Goal: Task Accomplishment & Management: Manage account settings

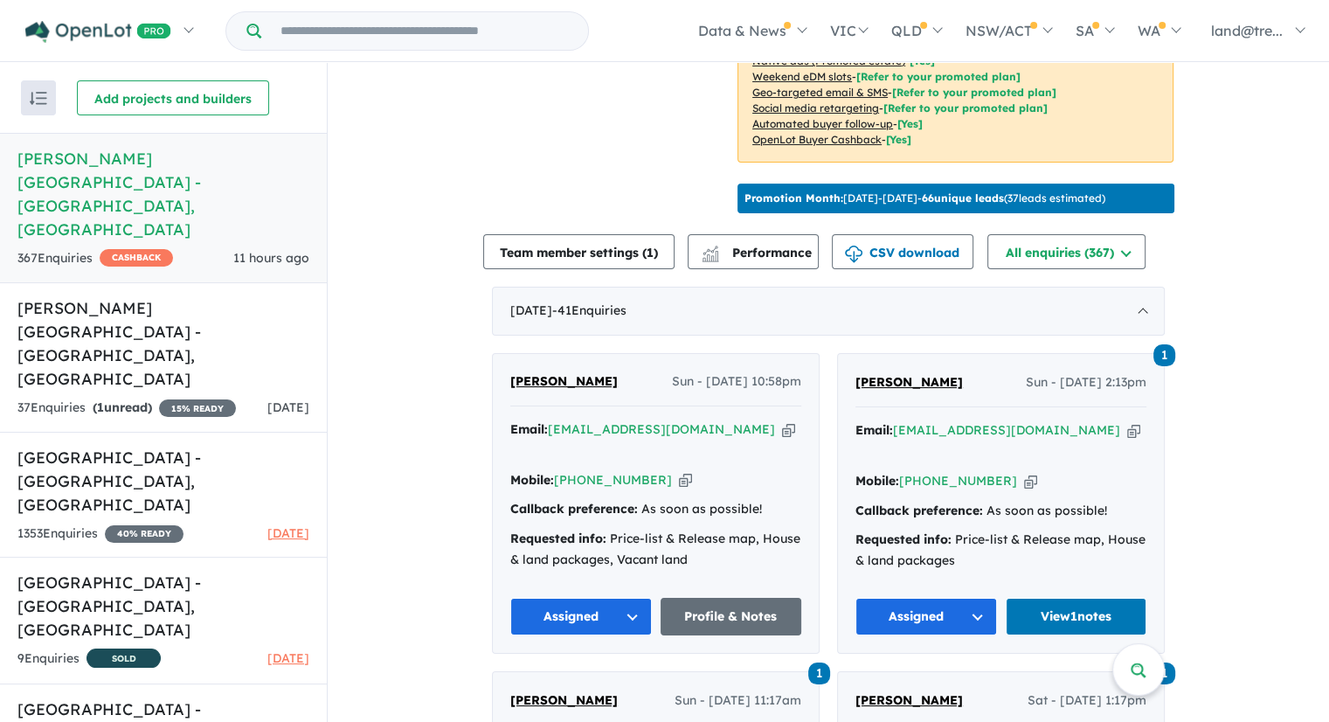
scroll to position [507, 0]
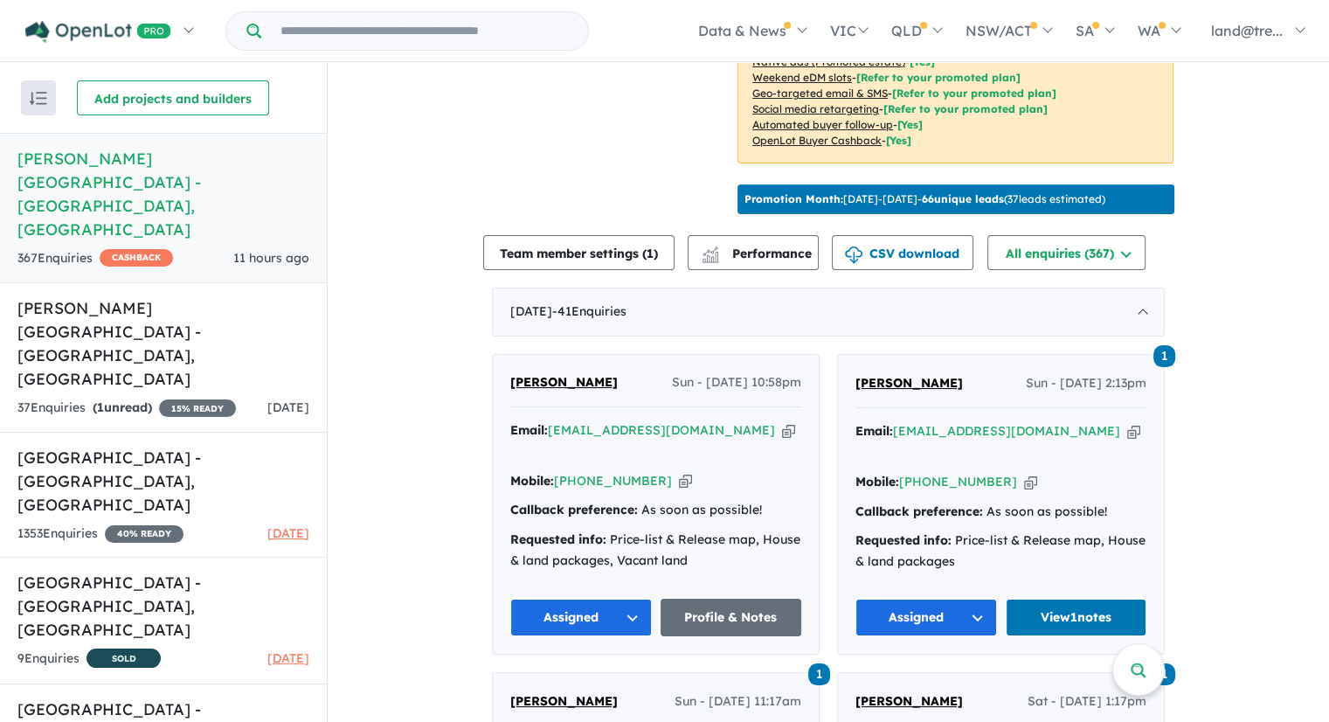
drag, startPoint x: 1251, startPoint y: 496, endPoint x: 413, endPoint y: 448, distance: 838.7
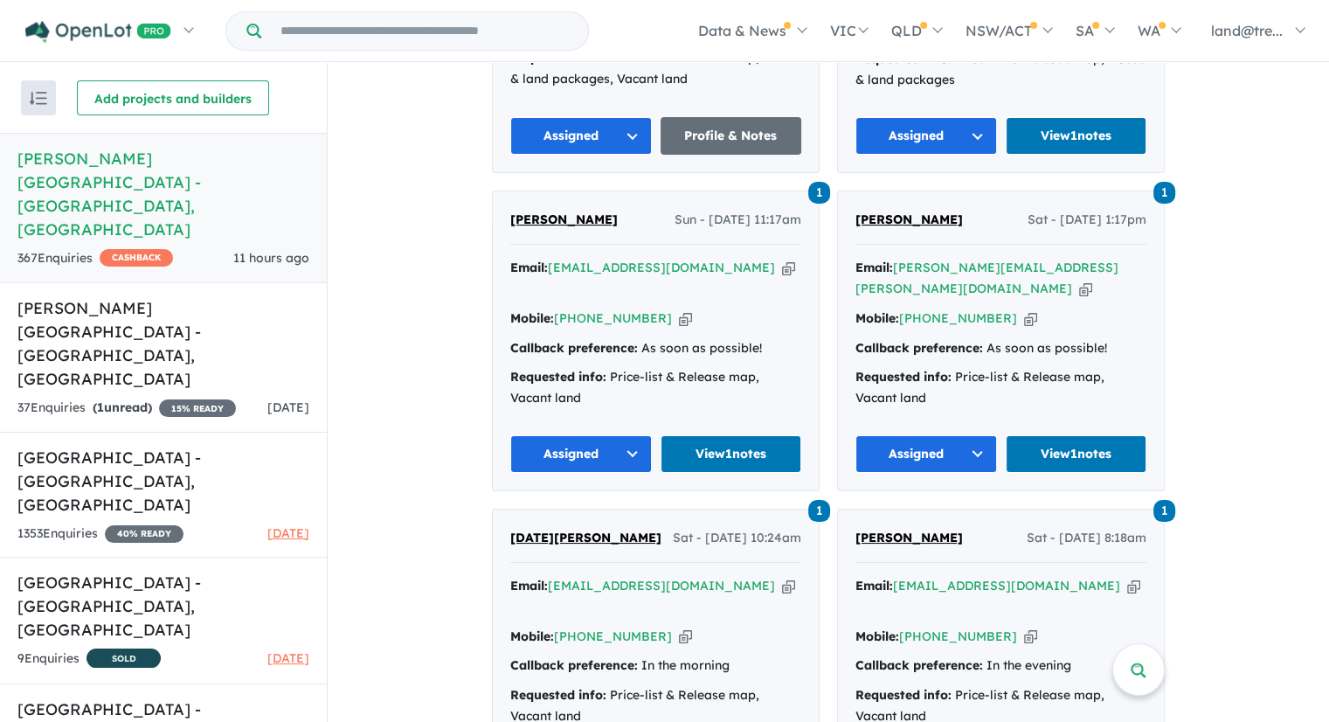
scroll to position [988, 0]
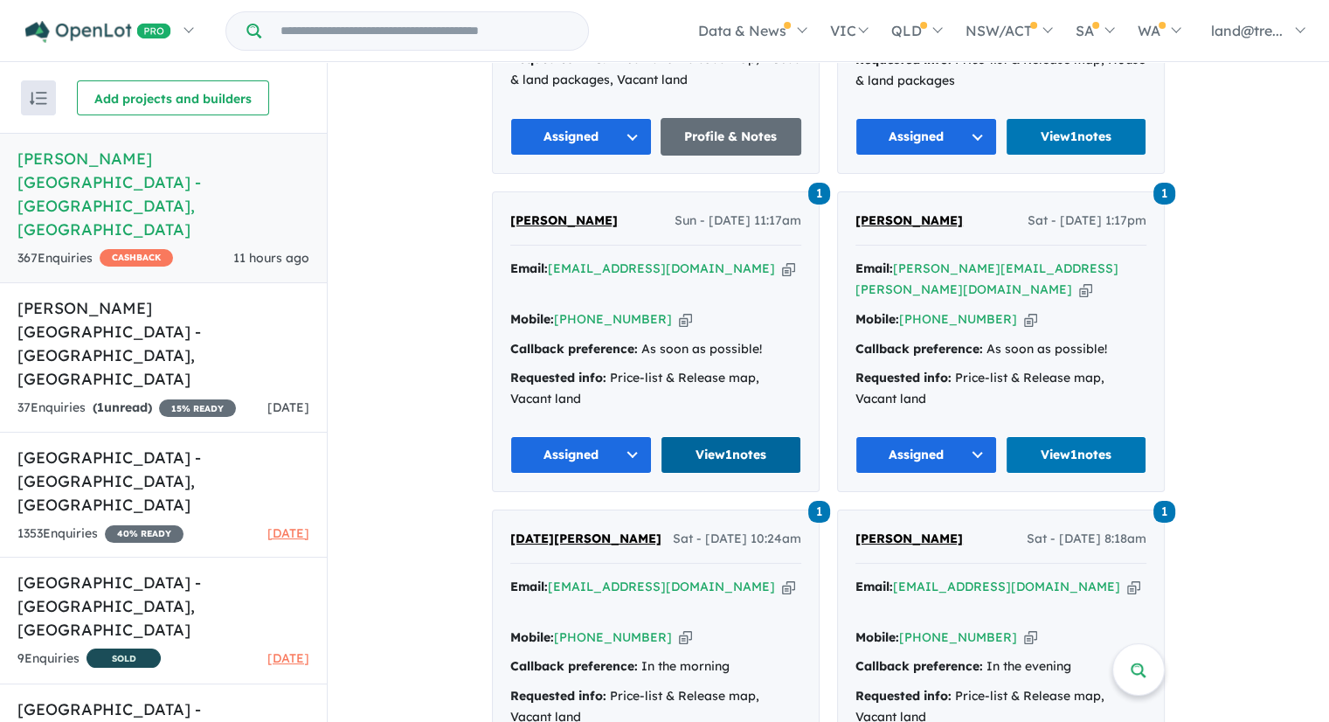
click at [746, 436] on link "View 1 notes" at bounding box center [732, 455] width 142 height 38
click at [166, 157] on h5 "Nelson Quarter Estate - Box Hill , NSW" at bounding box center [163, 194] width 292 height 94
click at [195, 155] on h5 "Nelson Quarter Estate - Box Hill , NSW" at bounding box center [163, 194] width 292 height 94
drag, startPoint x: 195, startPoint y: 155, endPoint x: 240, endPoint y: 127, distance: 53.4
click at [195, 156] on h5 "Nelson Quarter Estate - Box Hill , NSW" at bounding box center [163, 194] width 292 height 94
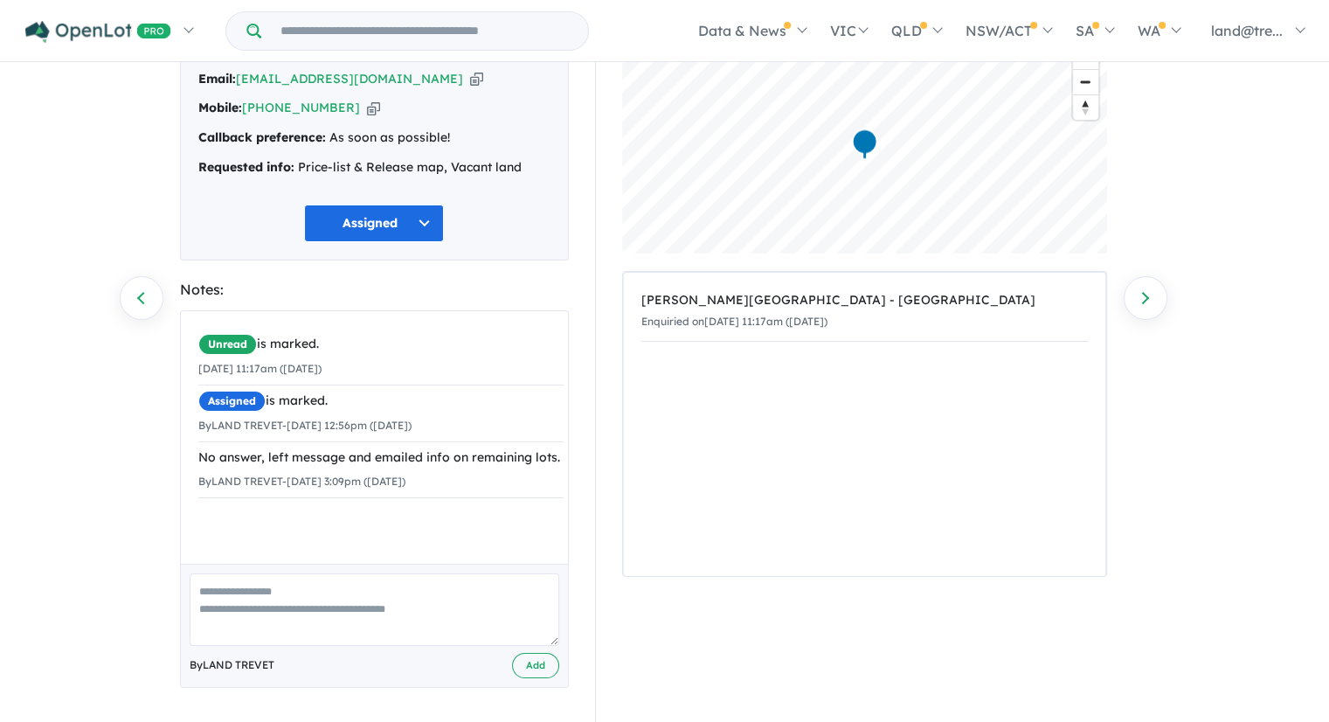
scroll to position [117, 0]
click at [339, 583] on textarea at bounding box center [375, 610] width 370 height 73
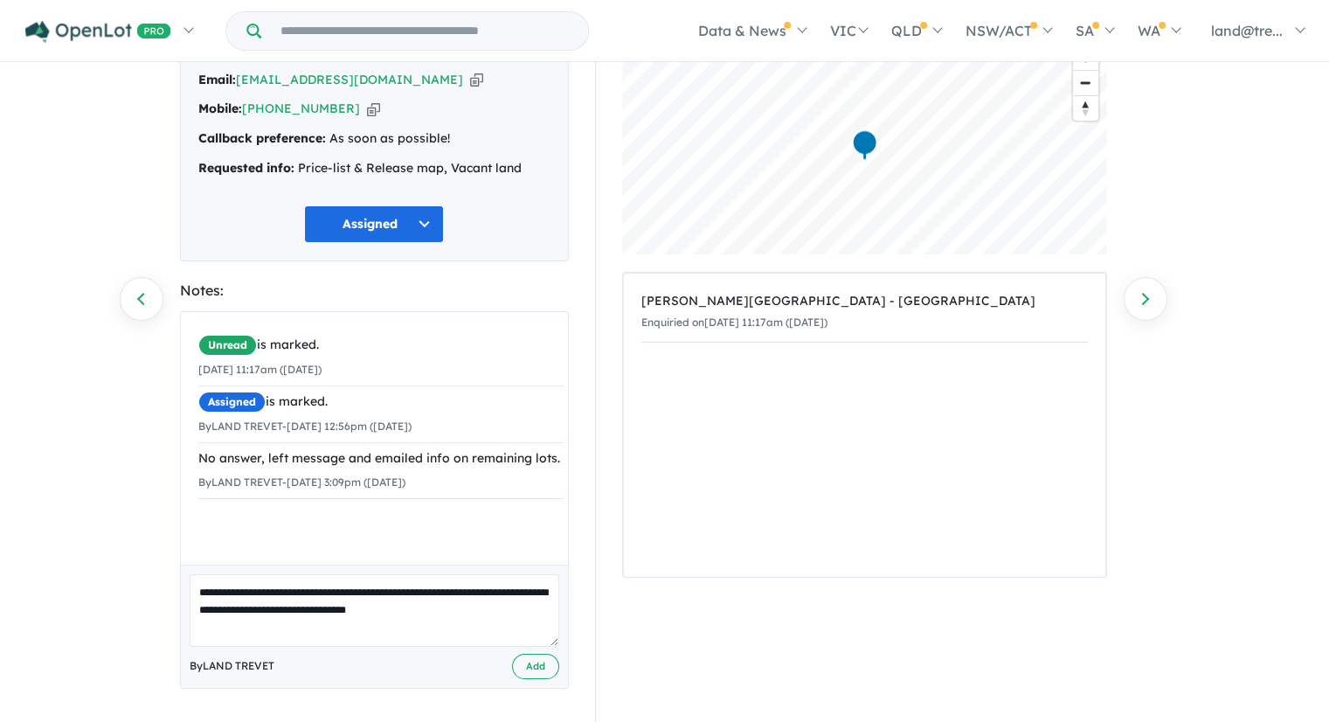
click at [327, 606] on textarea "**********" at bounding box center [375, 610] width 370 height 73
click at [538, 622] on textarea "**********" at bounding box center [375, 610] width 370 height 73
type textarea "**********"
click at [540, 665] on button "Add" at bounding box center [535, 666] width 47 height 25
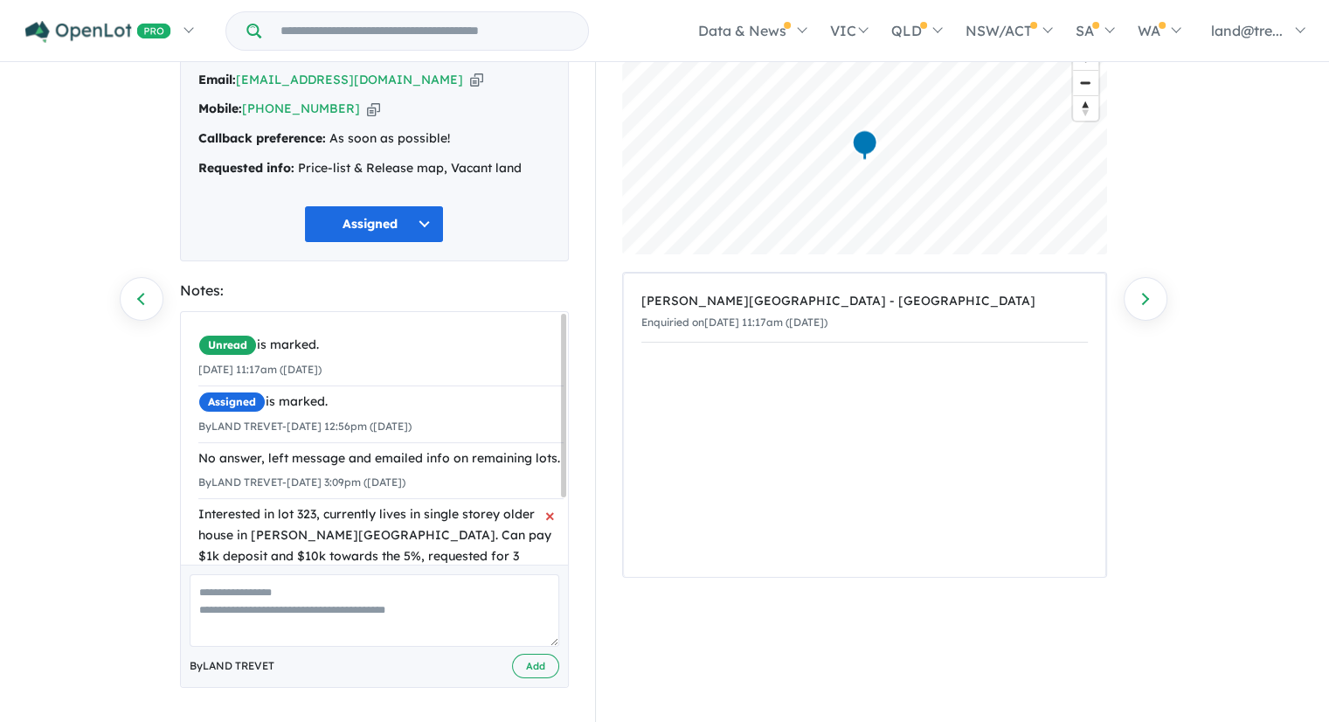
scroll to position [91, 0]
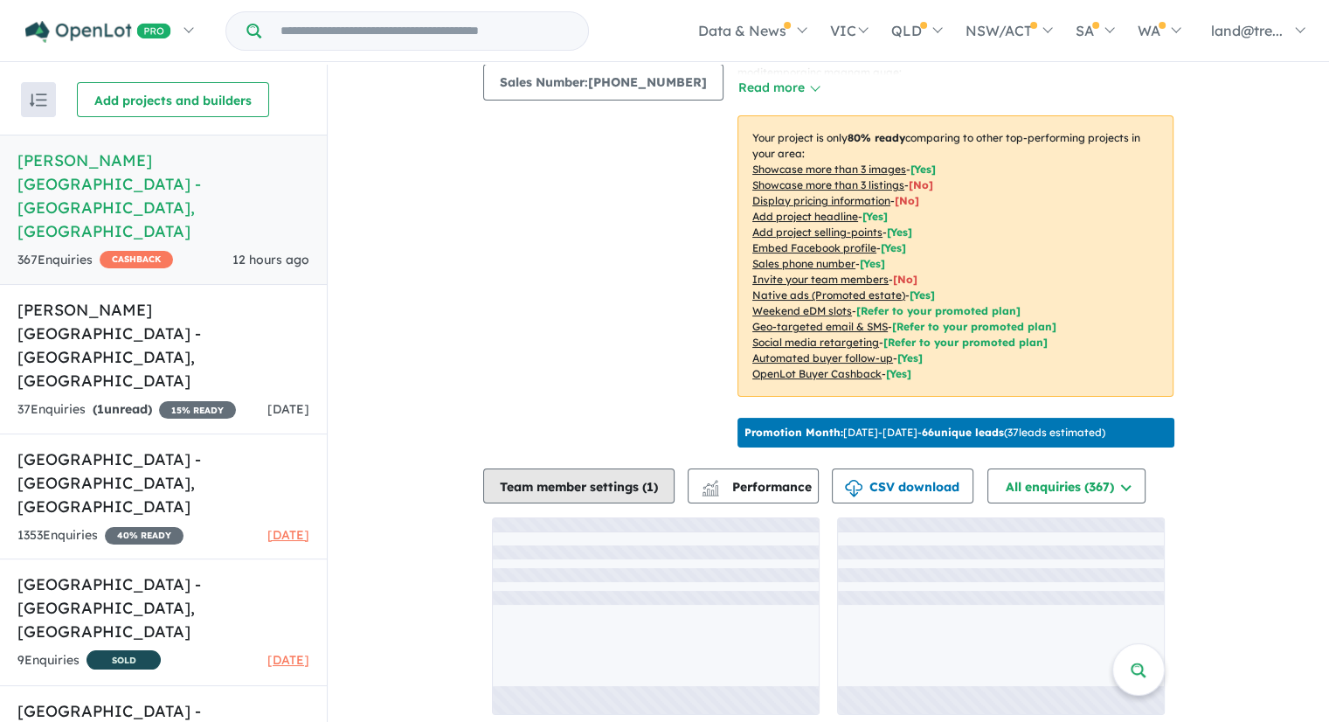
scroll to position [3, 0]
